Goal: Task Accomplishment & Management: Use online tool/utility

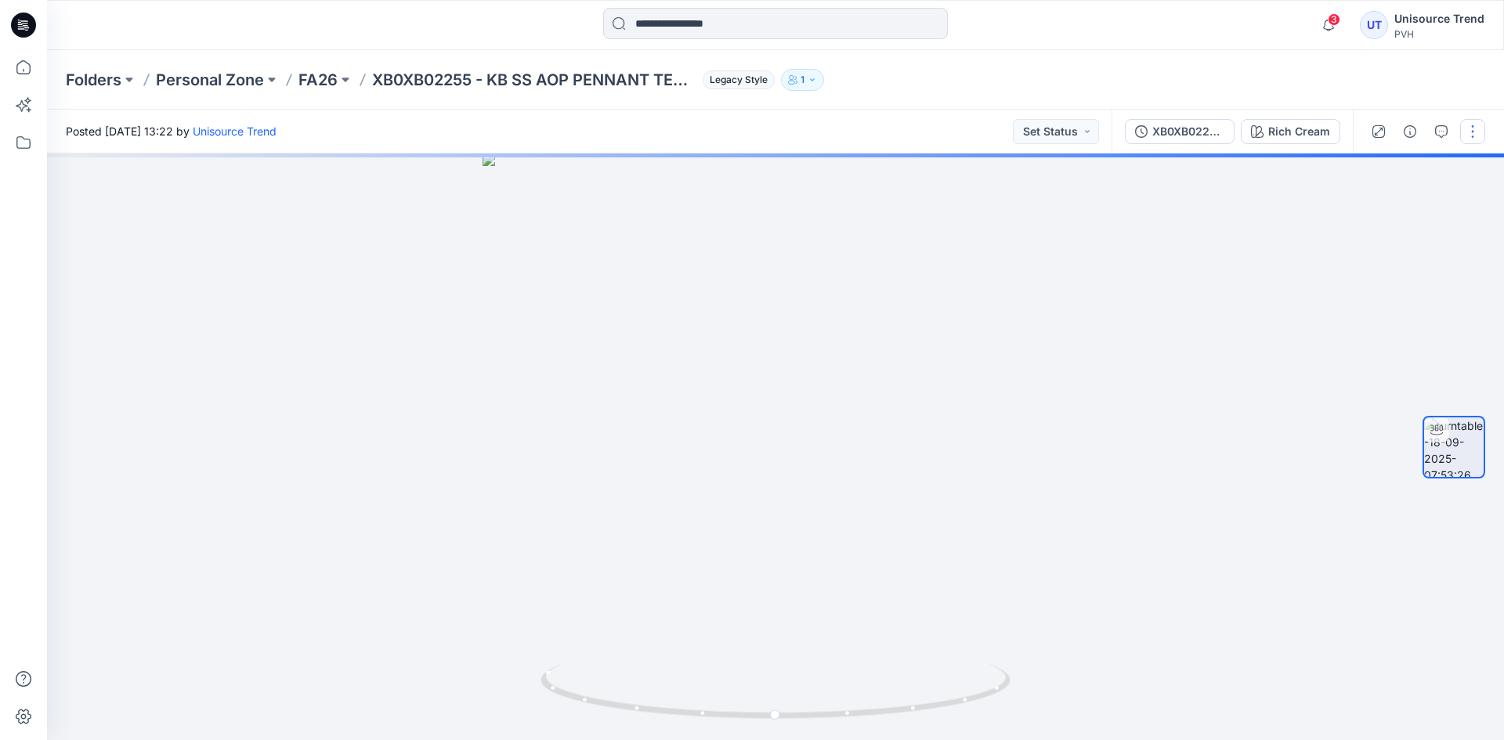
click at [1479, 132] on button "button" at bounding box center [1472, 131] width 25 height 25
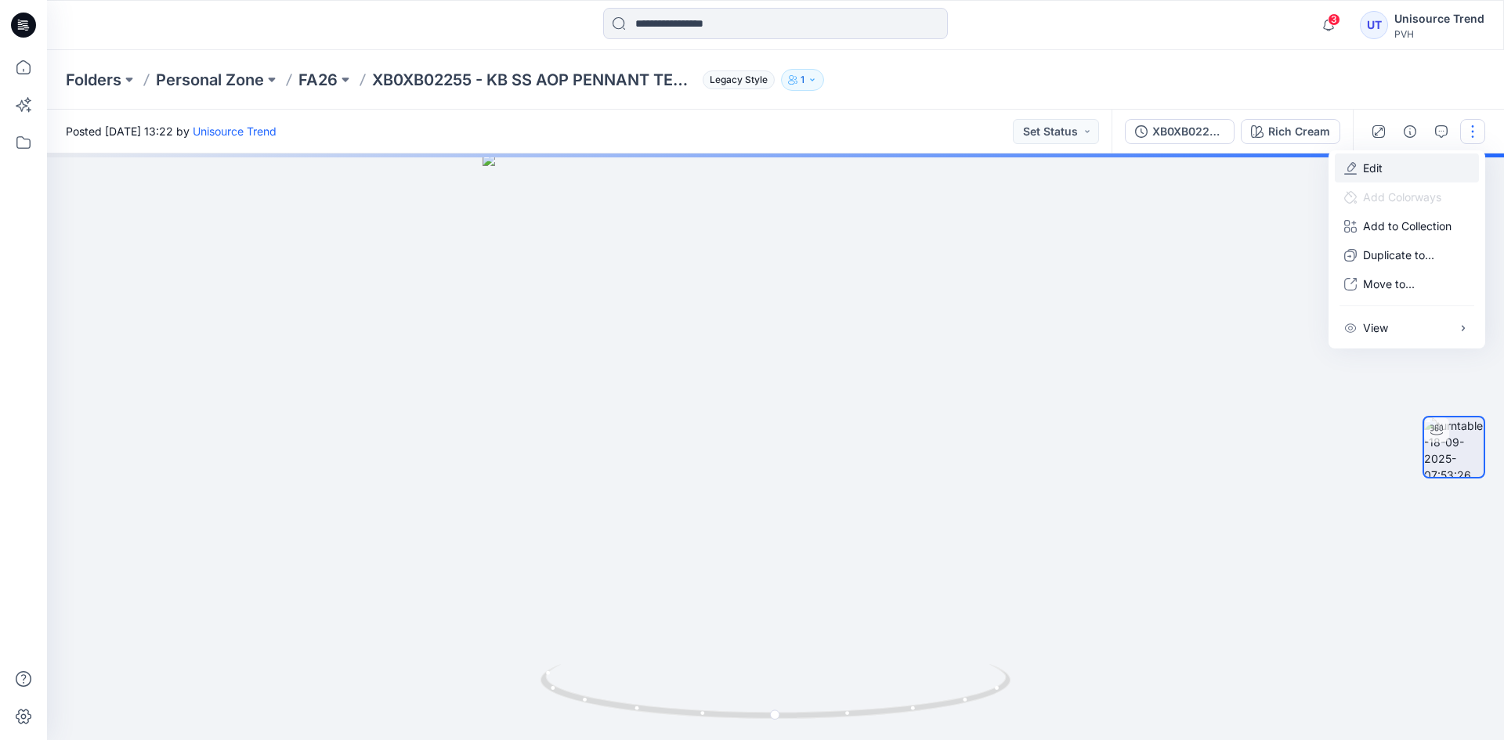
click at [1401, 163] on button "Edit" at bounding box center [1407, 168] width 144 height 29
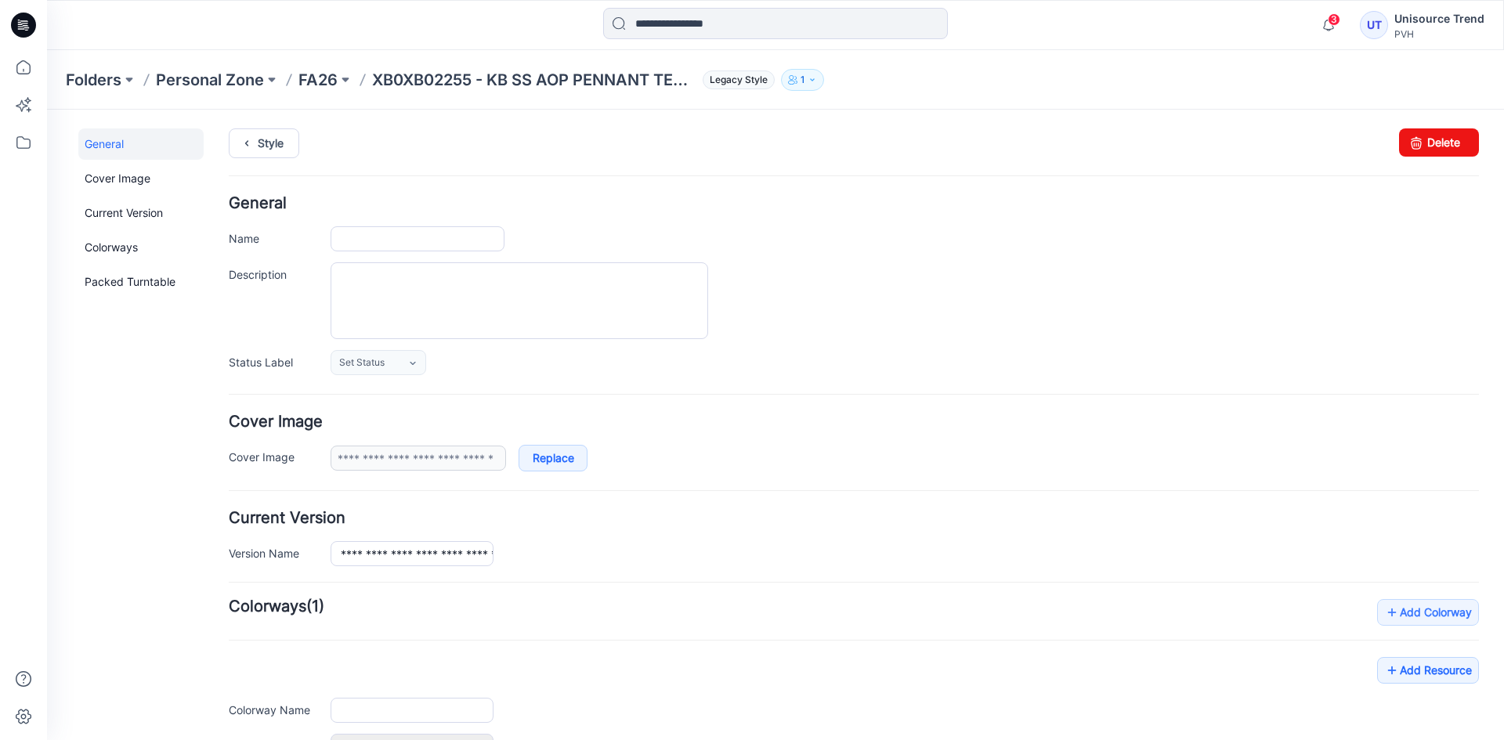
type input "**********"
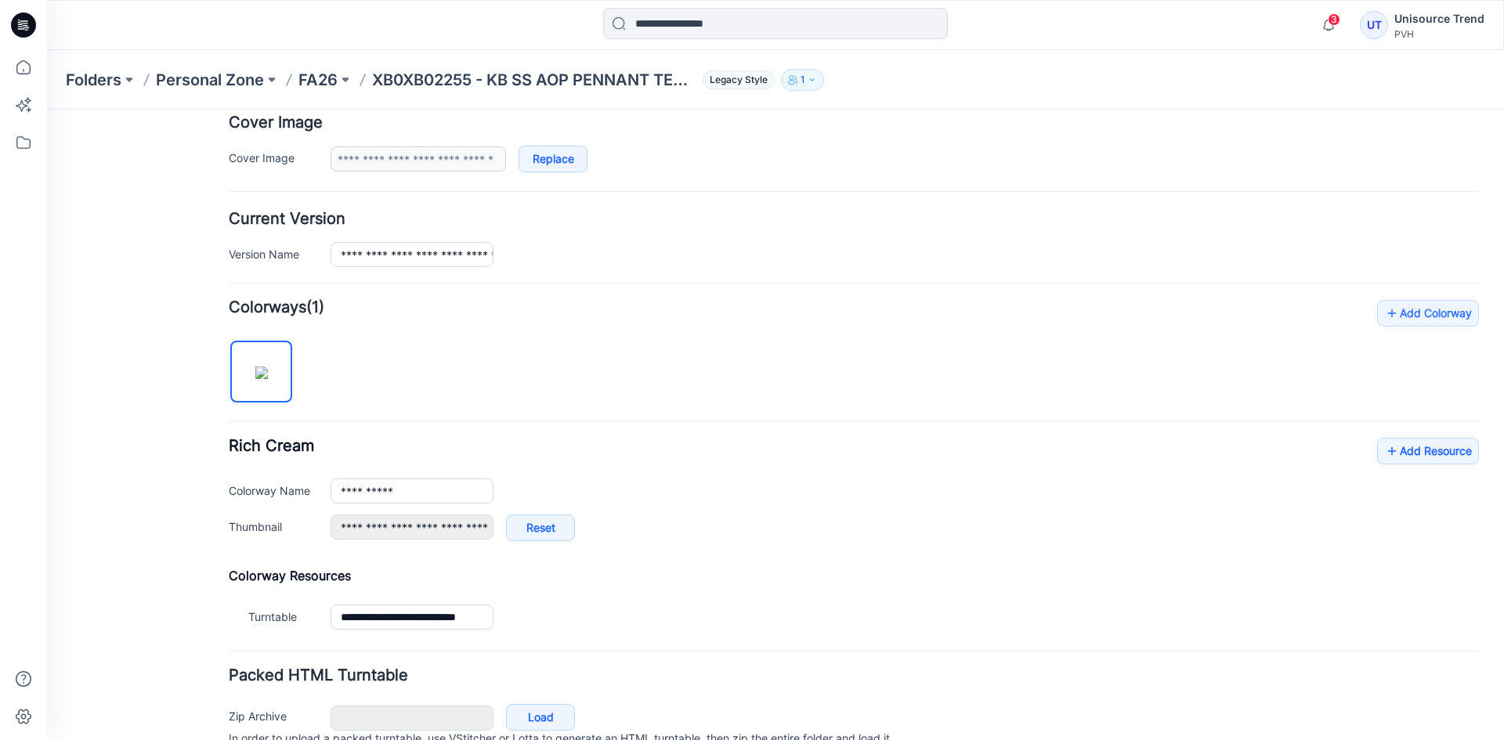
scroll to position [374, 0]
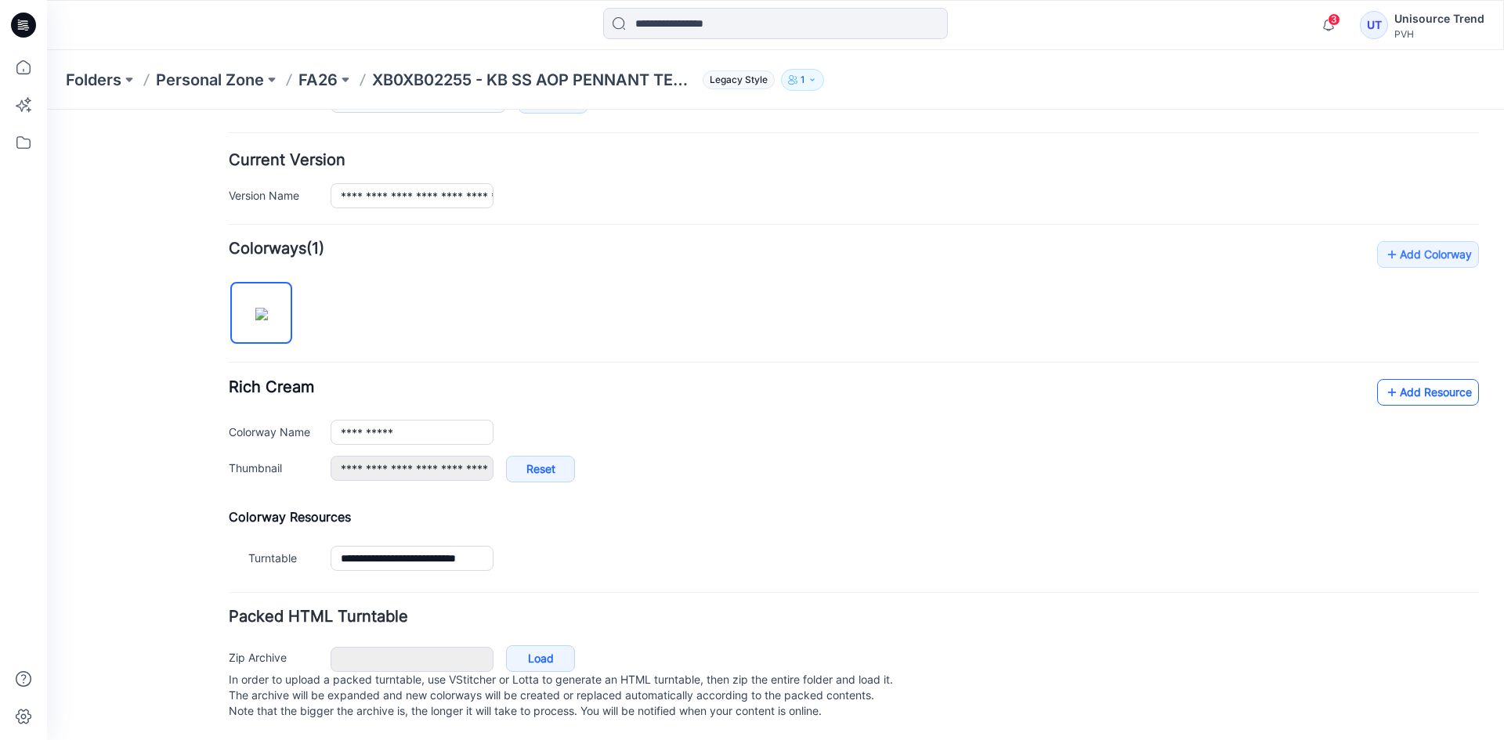
click at [1402, 379] on link "Add Resource" at bounding box center [1428, 392] width 102 height 27
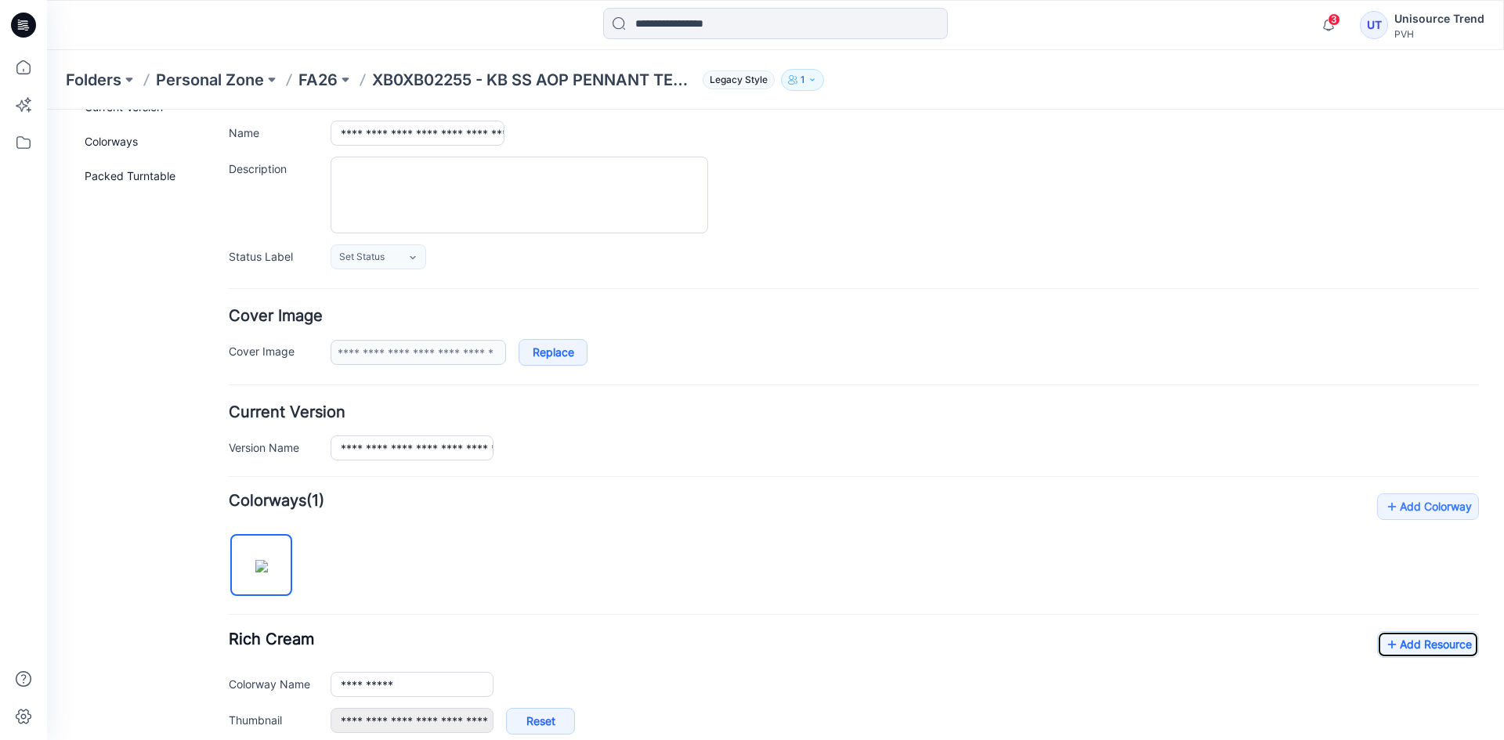
scroll to position [0, 0]
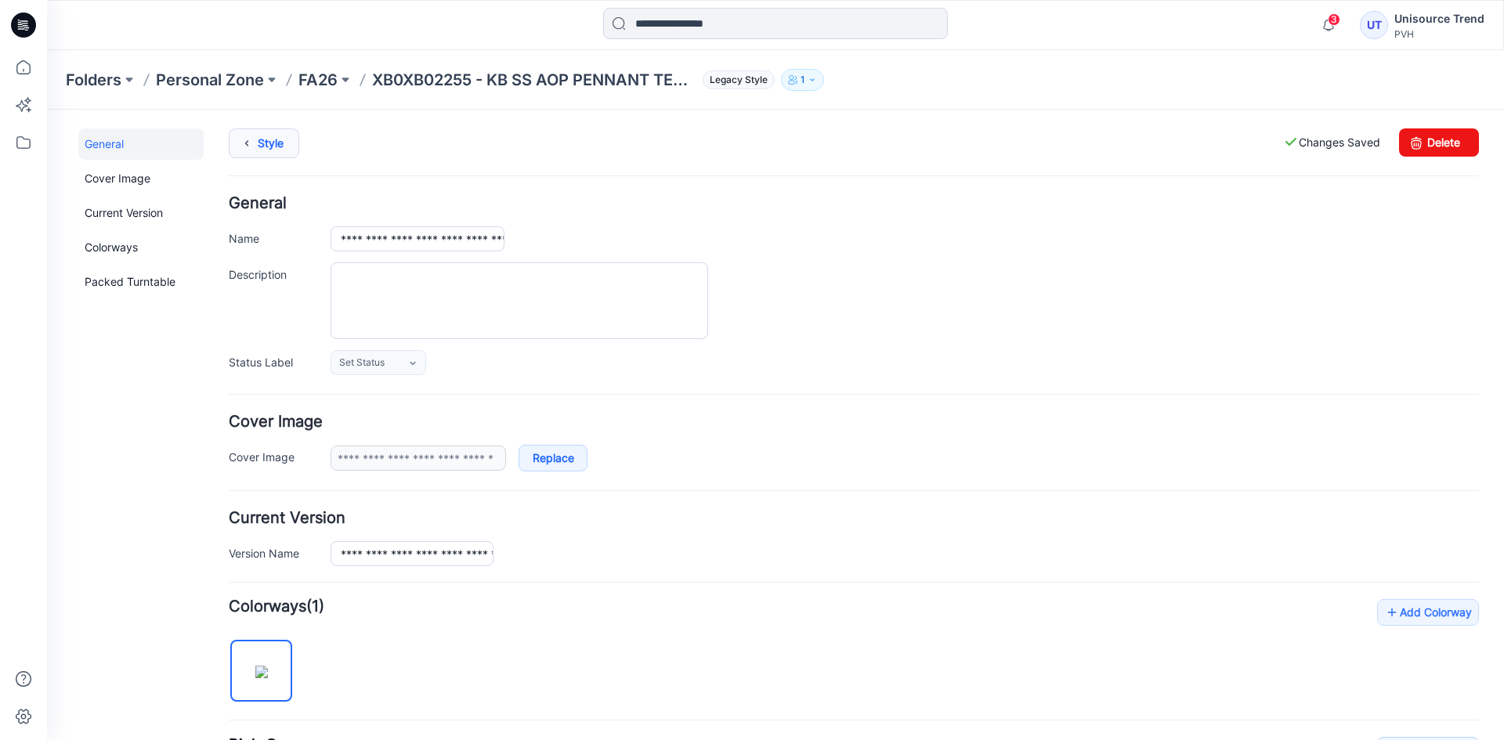
click at [282, 139] on link "Style" at bounding box center [264, 143] width 71 height 30
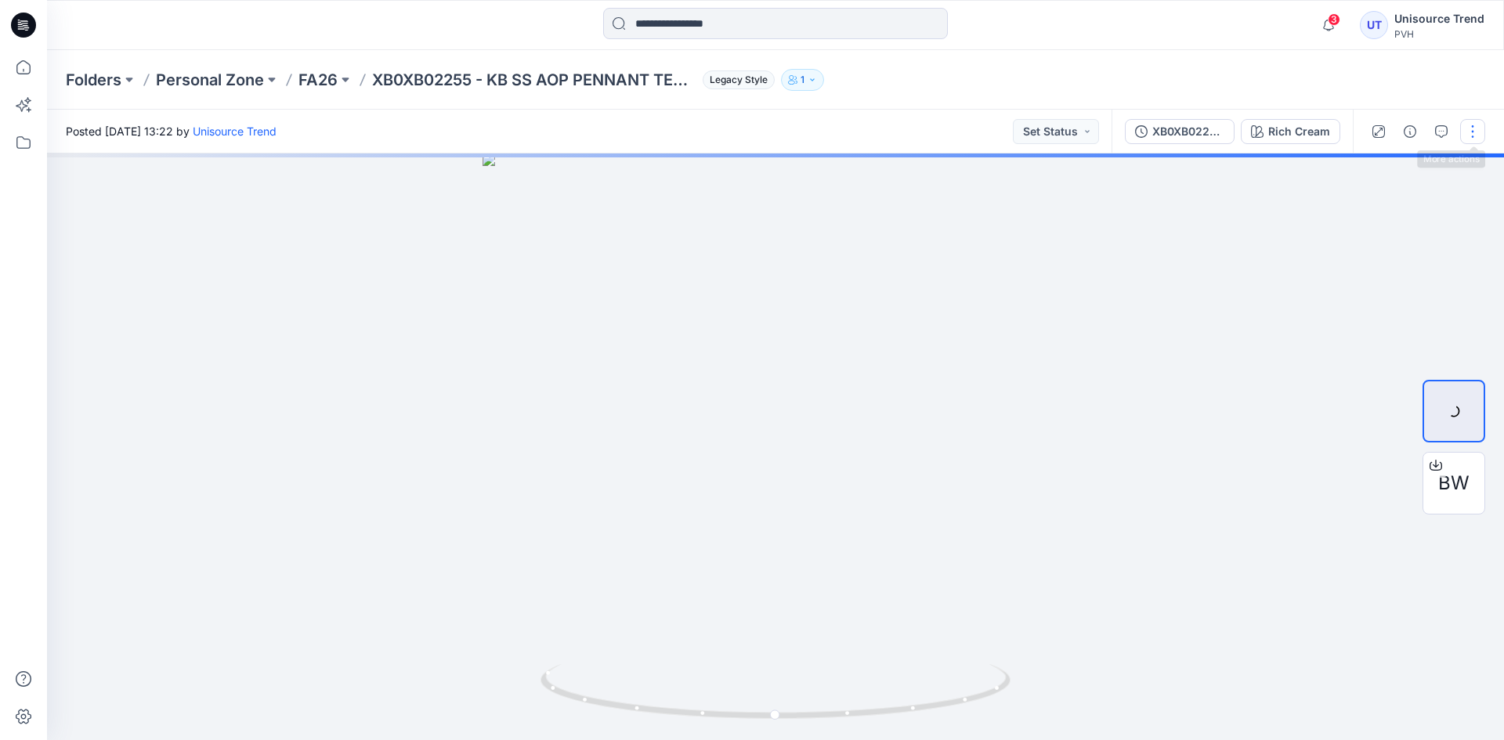
click at [1466, 132] on button "button" at bounding box center [1472, 131] width 25 height 25
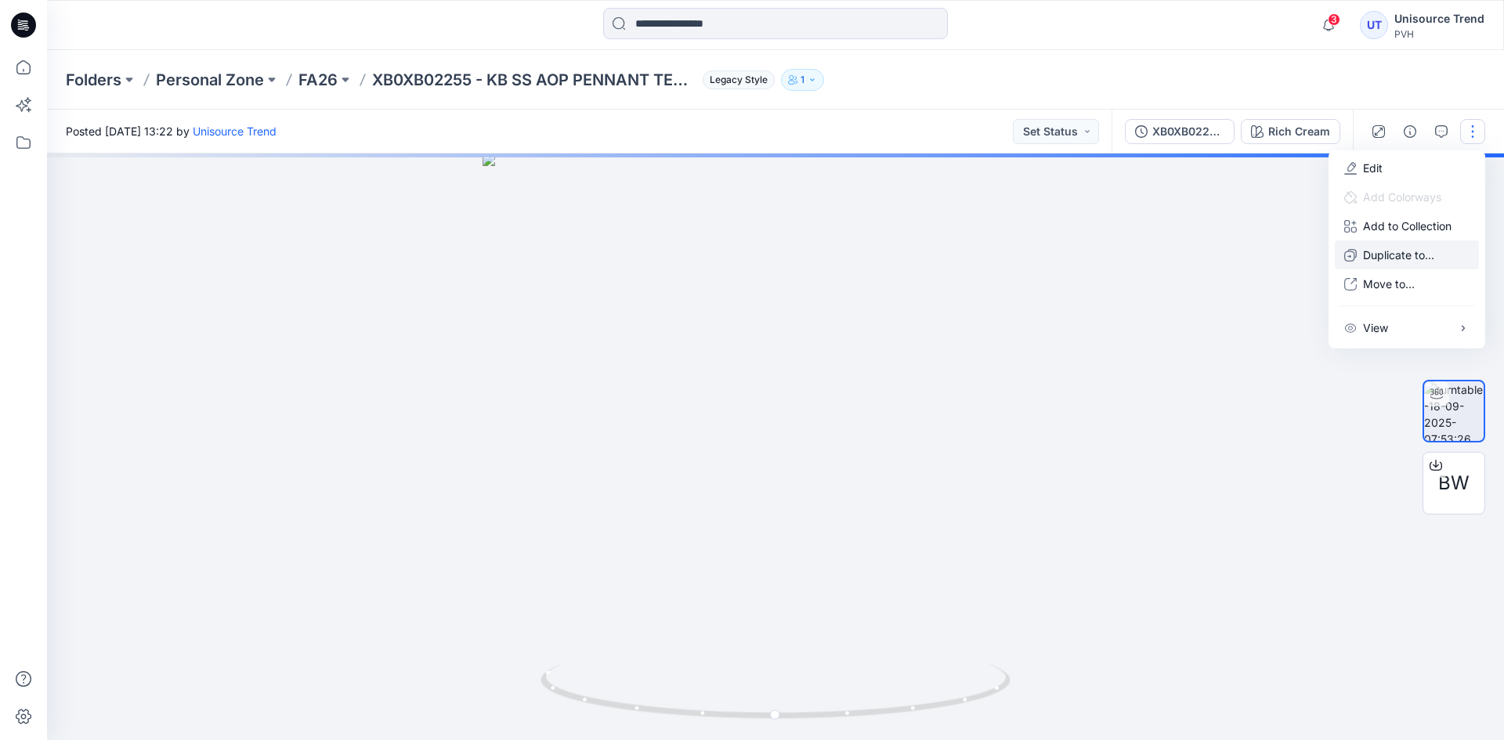
click at [1406, 252] on p "Duplicate to..." at bounding box center [1398, 255] width 71 height 16
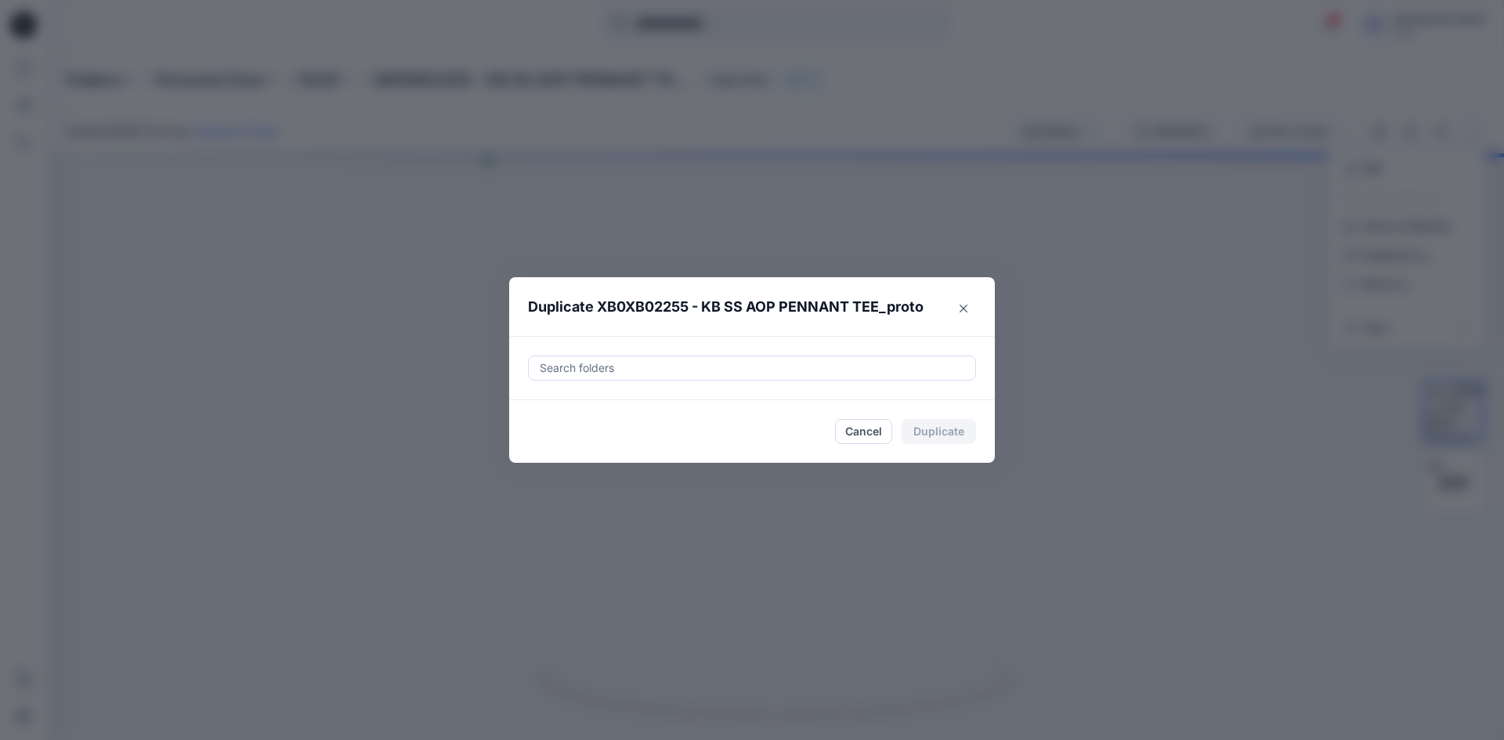
click at [635, 355] on div "Search folders" at bounding box center [752, 368] width 486 height 64
click at [635, 365] on div at bounding box center [752, 368] width 428 height 19
click at [557, 407] on div at bounding box center [551, 407] width 13 height 13
type input "********"
click at [516, 460] on footer "Cancel Duplicate" at bounding box center [752, 431] width 486 height 63
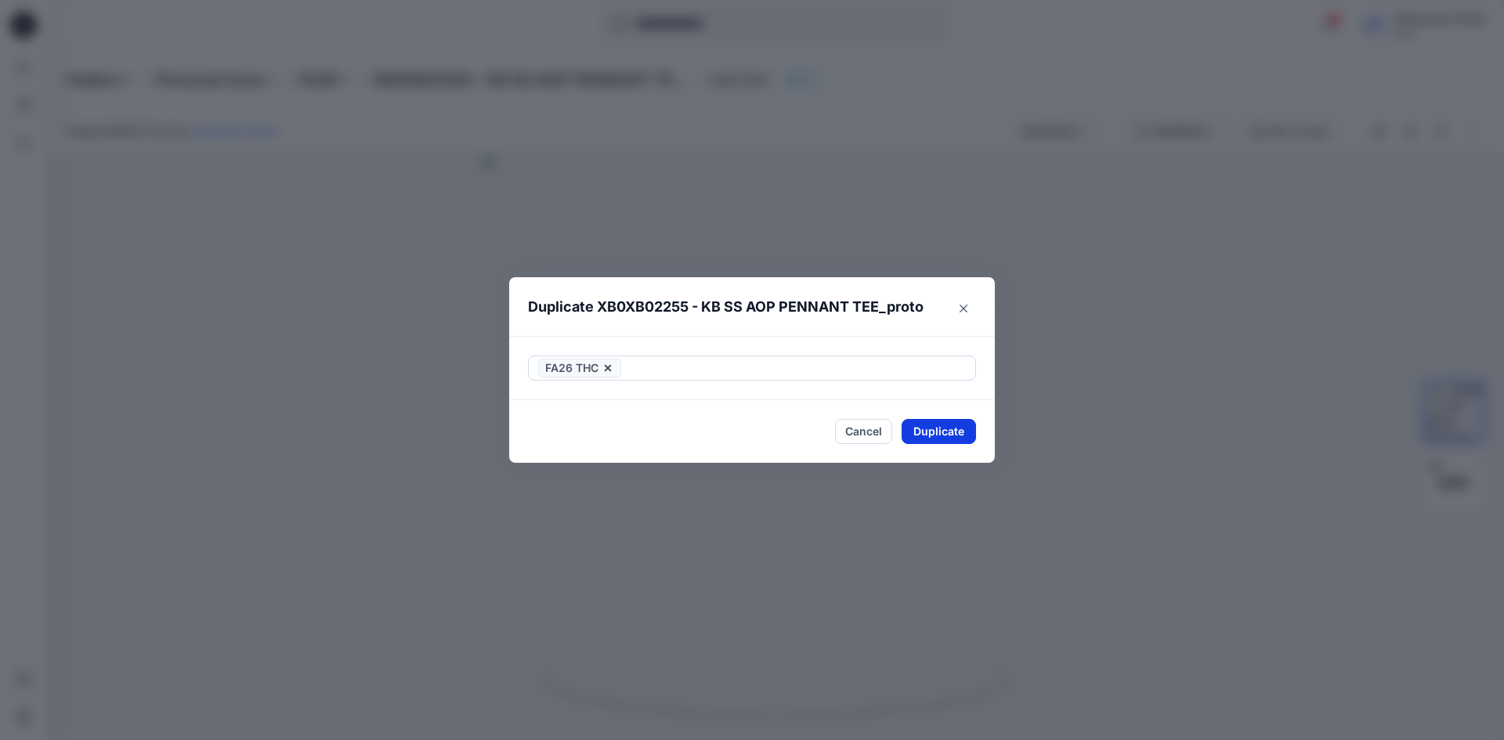
click at [917, 431] on button "Duplicate" at bounding box center [939, 431] width 74 height 25
click at [930, 431] on button "Close" at bounding box center [950, 432] width 51 height 25
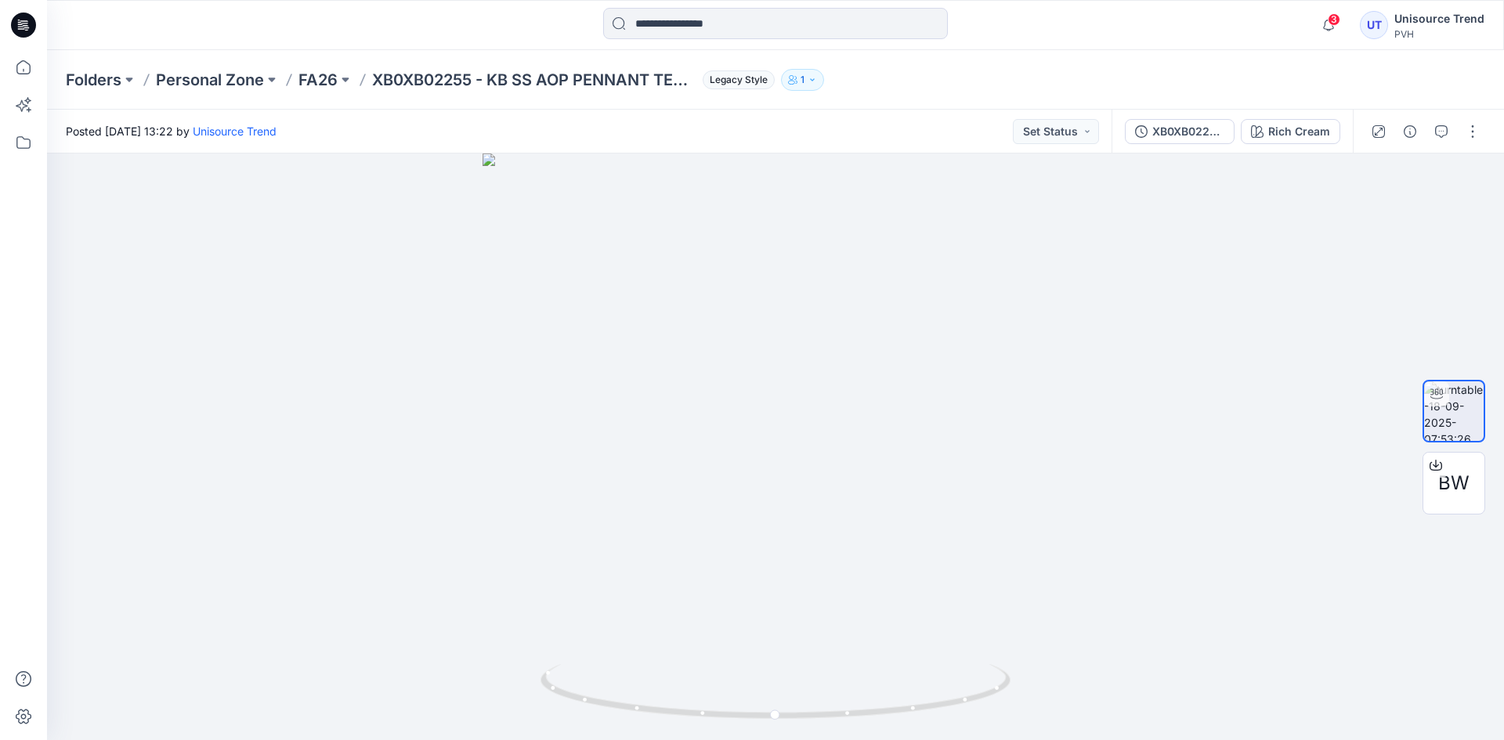
click at [35, 20] on icon at bounding box center [23, 25] width 25 height 50
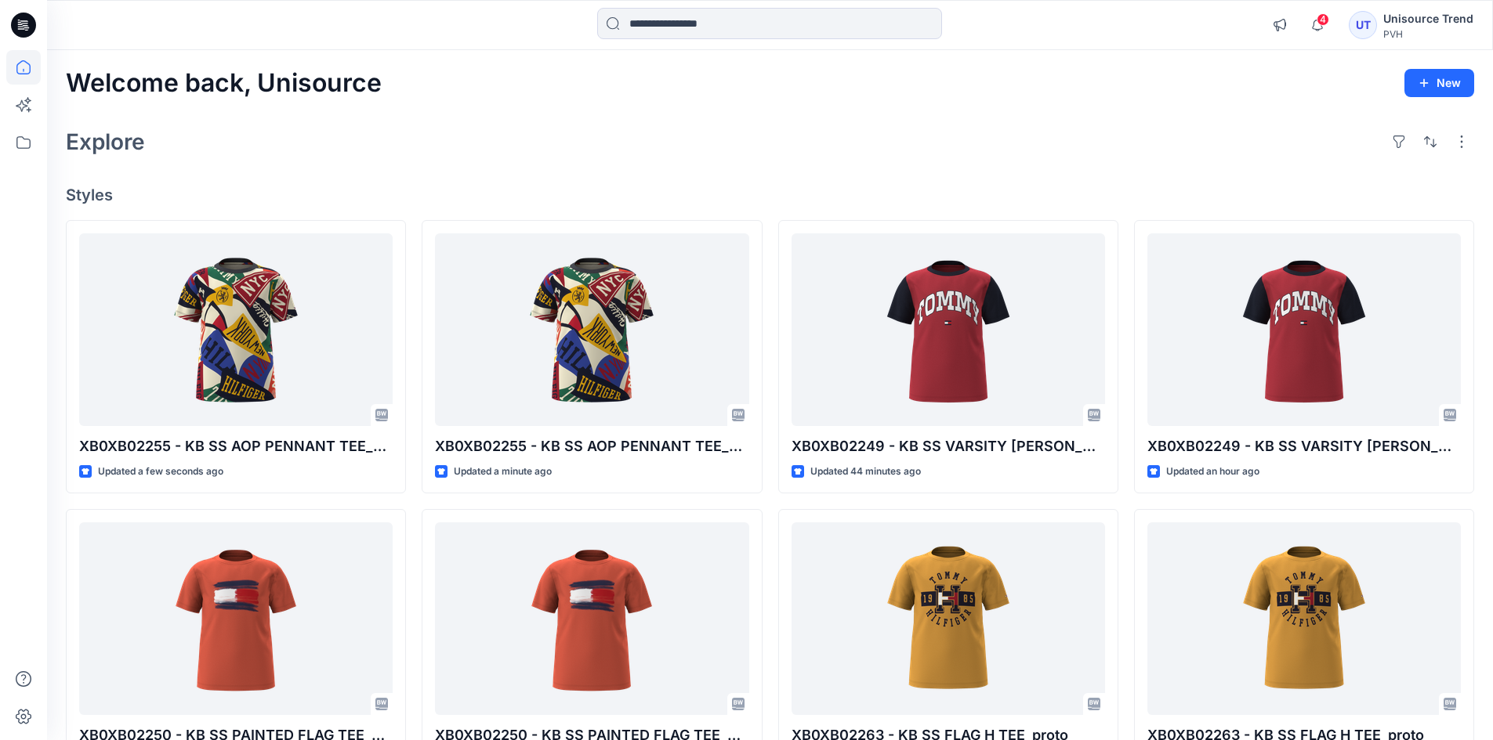
click at [467, 77] on div "Welcome back, Unisource New" at bounding box center [770, 83] width 1408 height 29
